Goal: Information Seeking & Learning: Learn about a topic

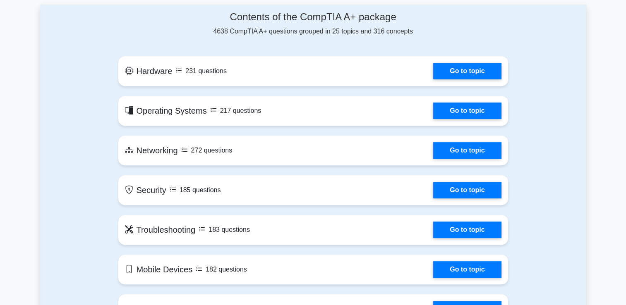
scroll to position [371, 0]
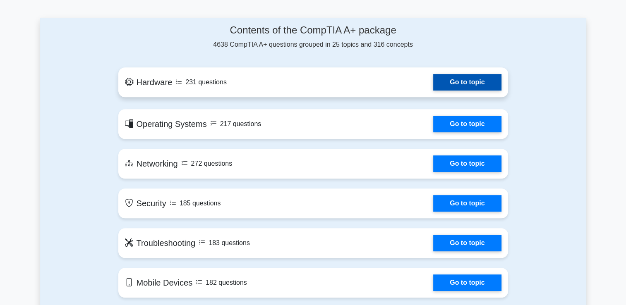
click at [480, 84] on link "Go to topic" at bounding box center [467, 82] width 68 height 17
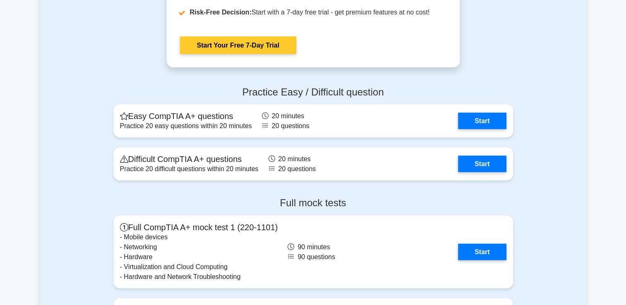
scroll to position [1489, 0]
